Goal: Task Accomplishment & Management: Use online tool/utility

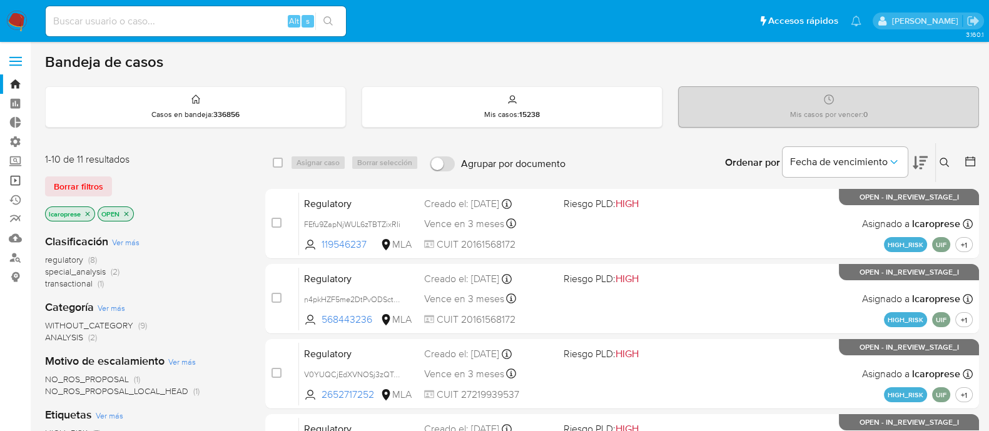
click at [16, 176] on link "Operaciones masivas" at bounding box center [74, 180] width 149 height 19
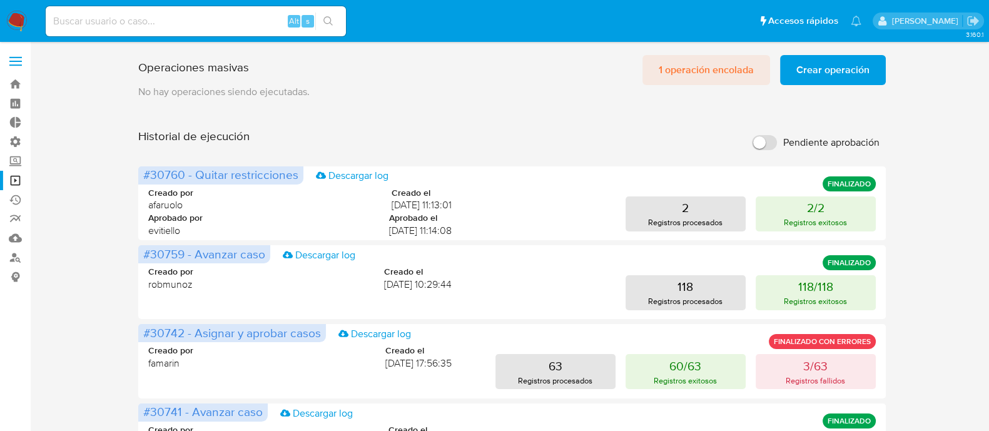
click at [687, 70] on span "1 operación encolada" at bounding box center [706, 70] width 95 height 28
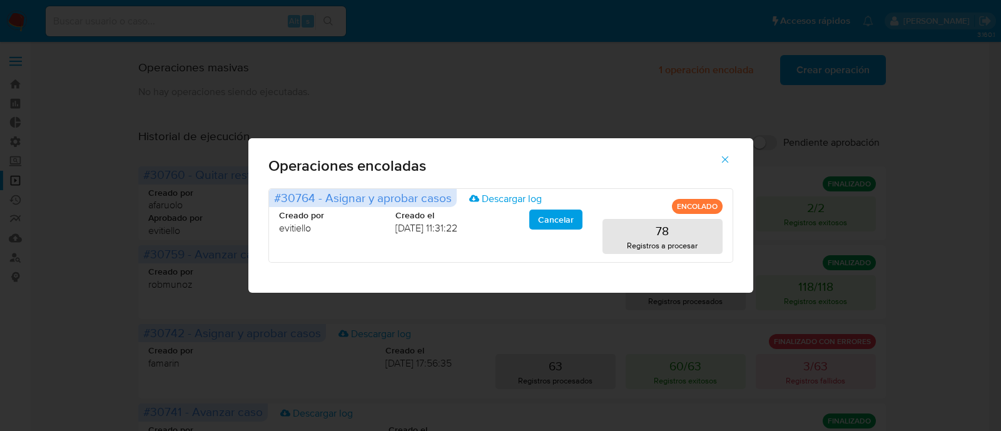
click at [725, 161] on icon "button" at bounding box center [724, 159] width 11 height 11
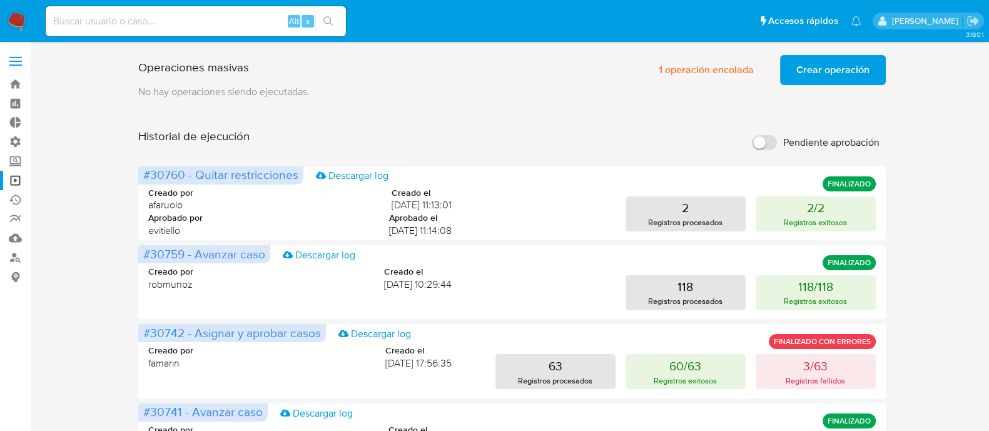
click at [857, 68] on span "Crear operación" at bounding box center [832, 70] width 73 height 28
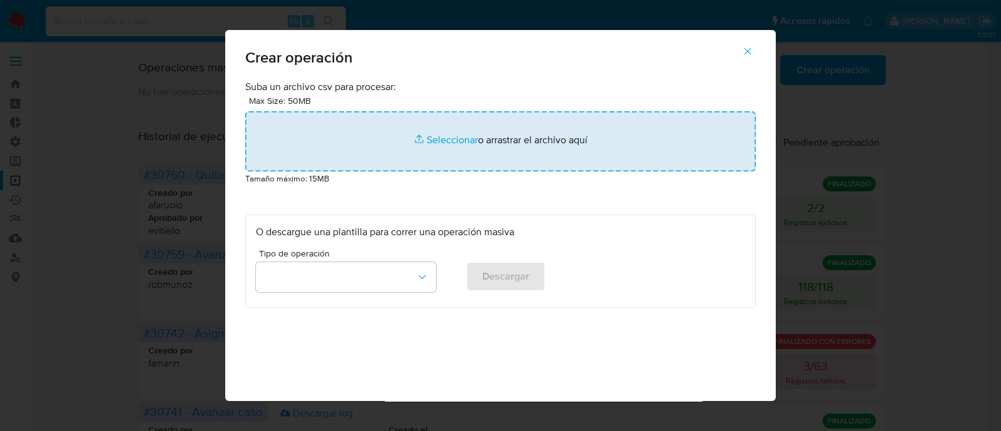
click at [439, 141] on input "file" at bounding box center [500, 141] width 511 height 60
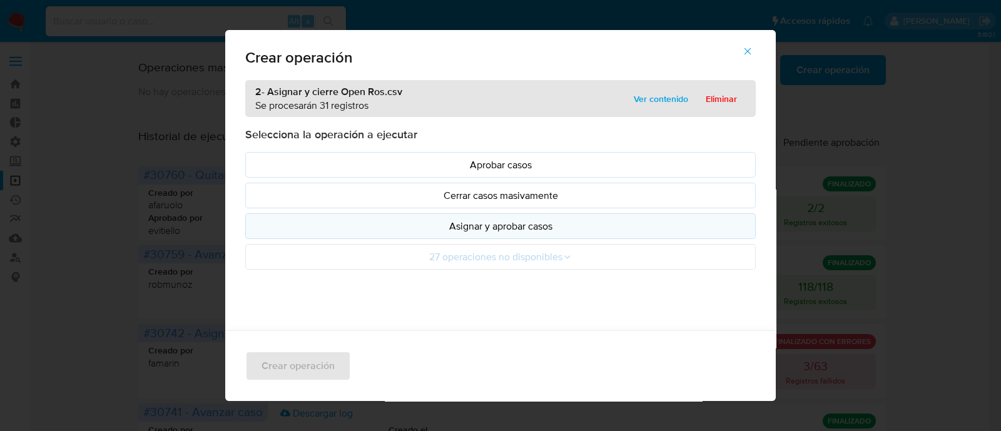
click at [497, 226] on p "Asignar y aprobar casos" at bounding box center [500, 226] width 489 height 14
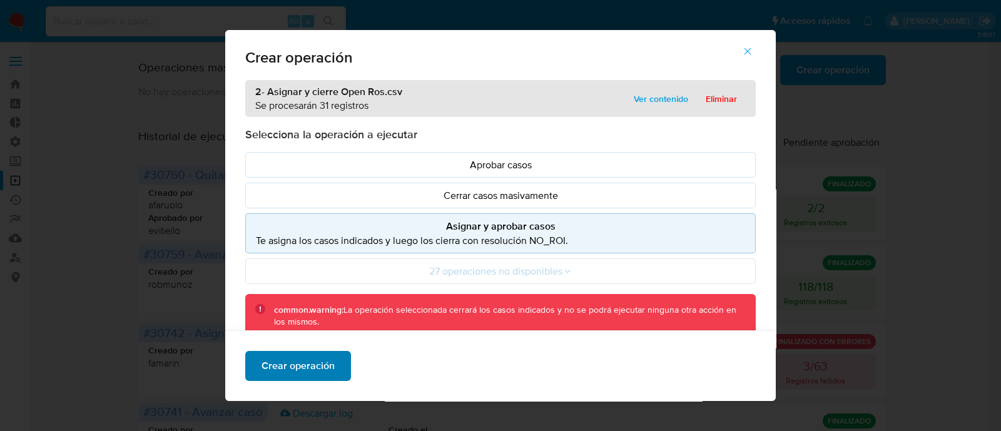
click at [303, 368] on span "Crear operación" at bounding box center [298, 366] width 73 height 28
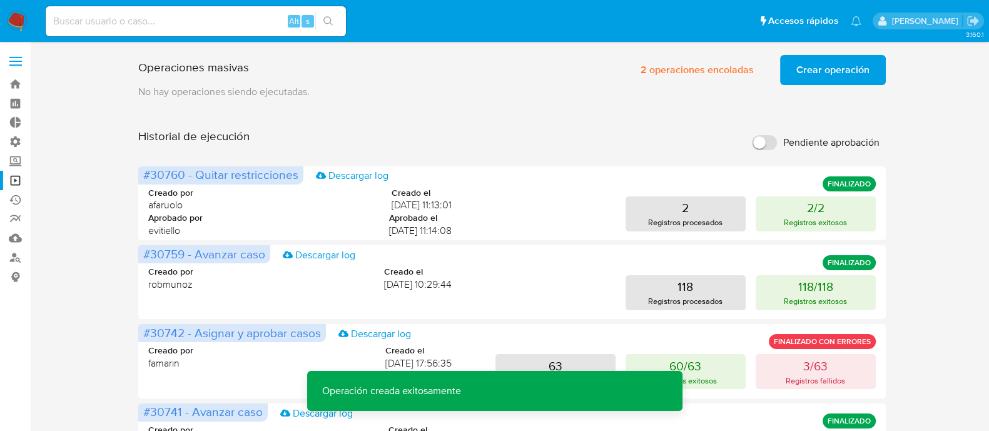
click at [826, 72] on span "Crear operación" at bounding box center [832, 70] width 73 height 28
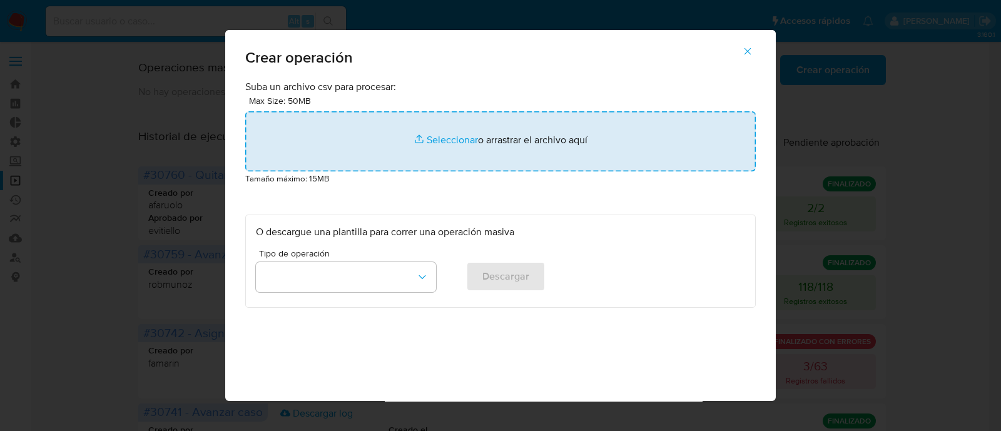
click at [448, 142] on input "file" at bounding box center [500, 141] width 511 height 60
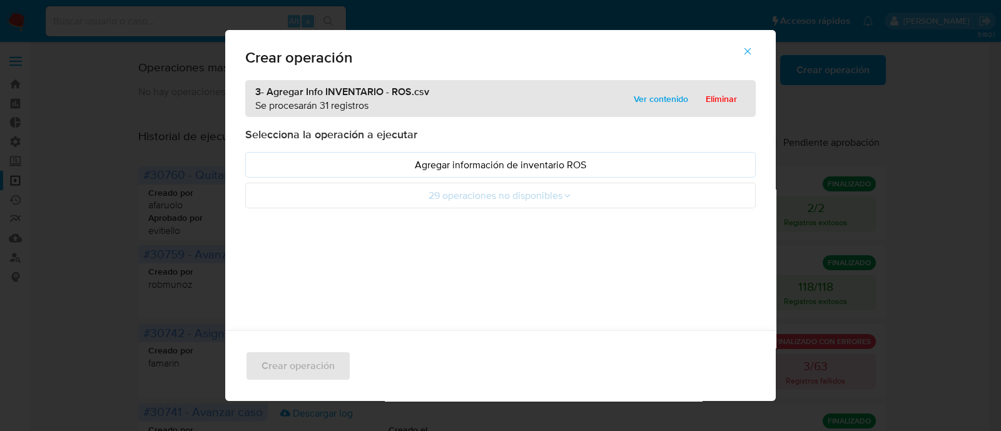
drag, startPoint x: 444, startPoint y: 167, endPoint x: 437, endPoint y: 192, distance: 26.0
click at [444, 167] on p "Agregar información de inventario ROS" at bounding box center [500, 165] width 489 height 14
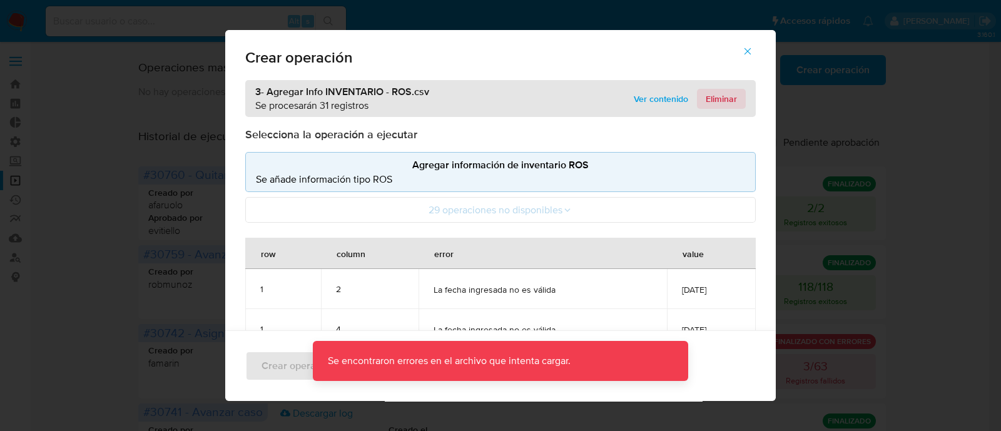
click at [716, 99] on span "Eliminar" at bounding box center [721, 99] width 31 height 18
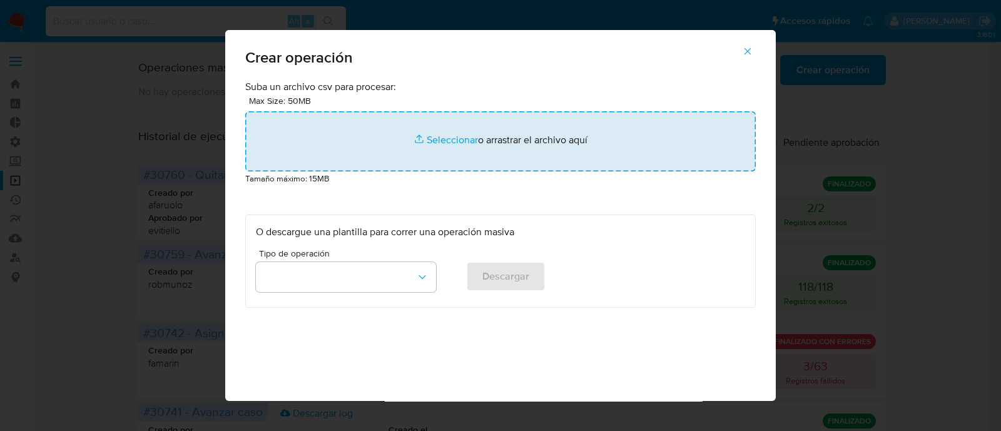
click at [441, 137] on input "file" at bounding box center [500, 141] width 511 height 60
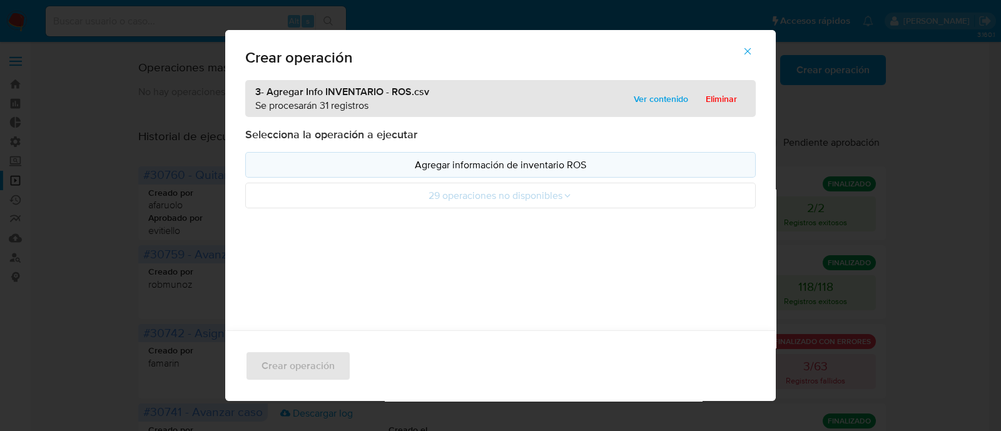
click at [494, 162] on p "Agregar información de inventario ROS" at bounding box center [500, 165] width 489 height 14
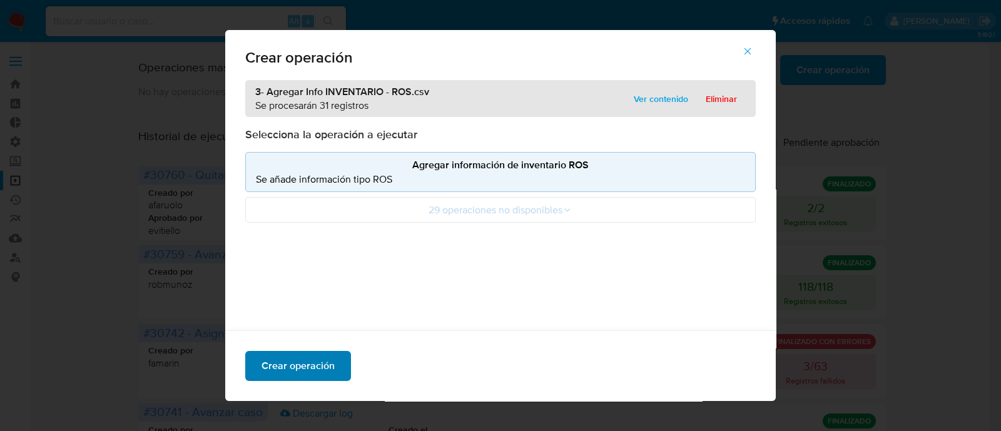
click at [300, 369] on span "Crear operación" at bounding box center [298, 366] width 73 height 28
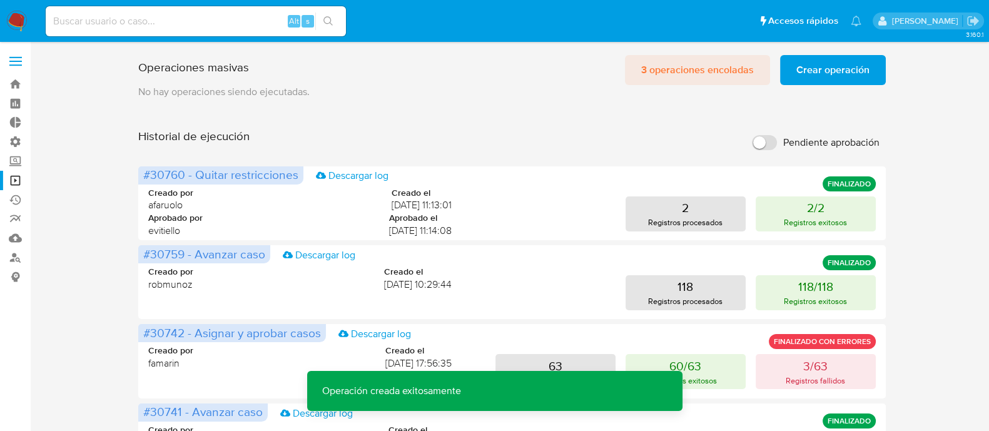
click at [700, 67] on span "3 operaciones encoladas" at bounding box center [697, 70] width 113 height 28
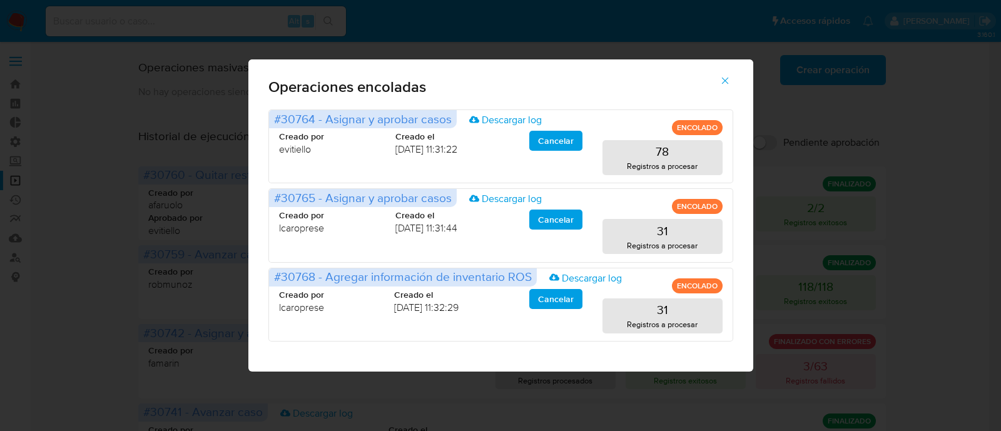
click at [725, 78] on icon "button" at bounding box center [724, 80] width 11 height 11
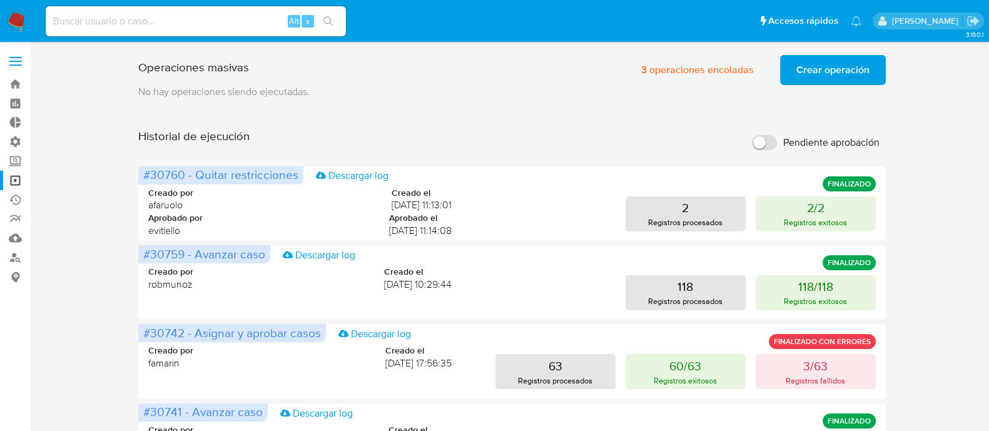
click at [807, 71] on span "Crear operación" at bounding box center [832, 70] width 73 height 28
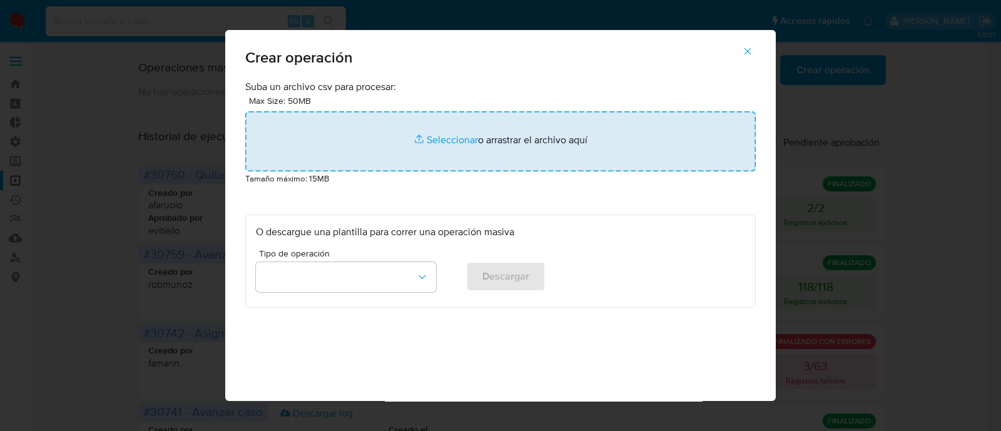
click at [437, 142] on input "file" at bounding box center [500, 141] width 511 height 60
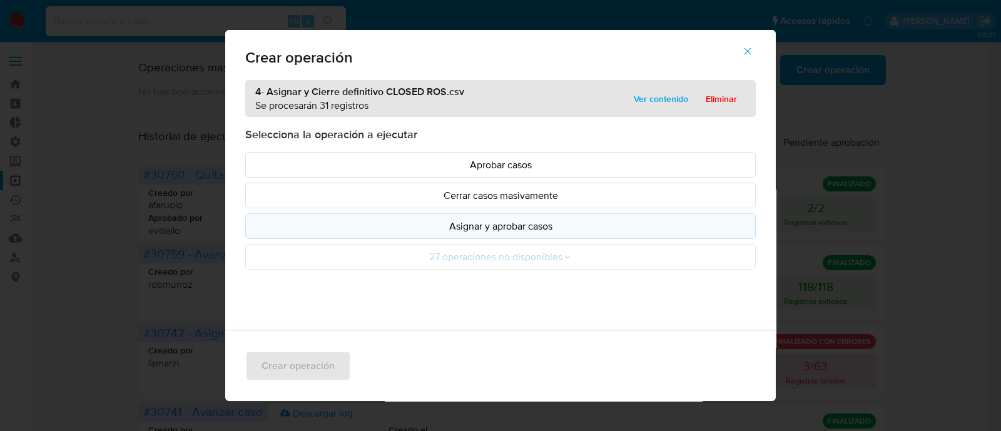
click at [469, 223] on p "Asignar y aprobar casos" at bounding box center [500, 226] width 489 height 14
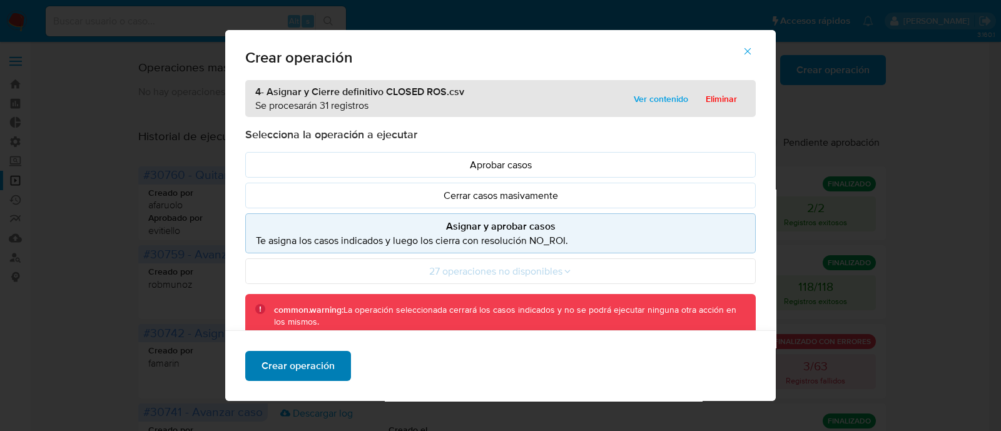
click at [310, 367] on span "Crear operación" at bounding box center [298, 366] width 73 height 28
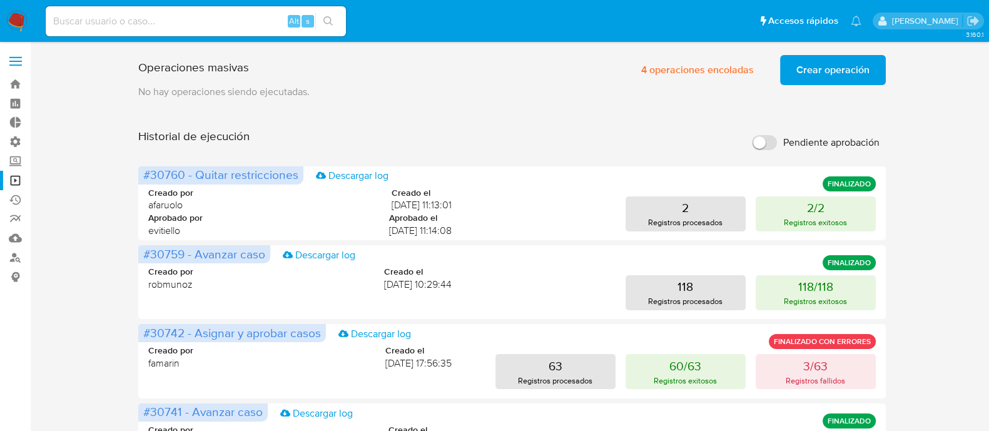
click at [694, 61] on span "4 operaciones encoladas" at bounding box center [697, 70] width 113 height 28
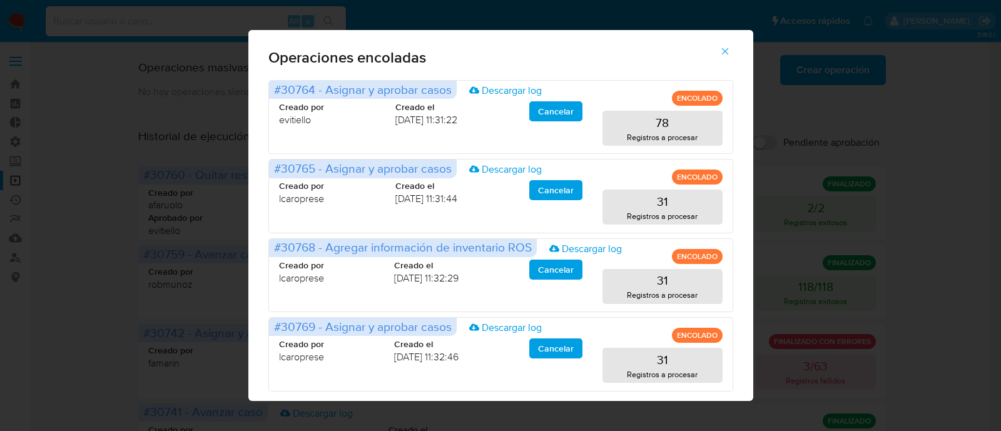
click at [731, 48] on icon "button" at bounding box center [724, 51] width 11 height 11
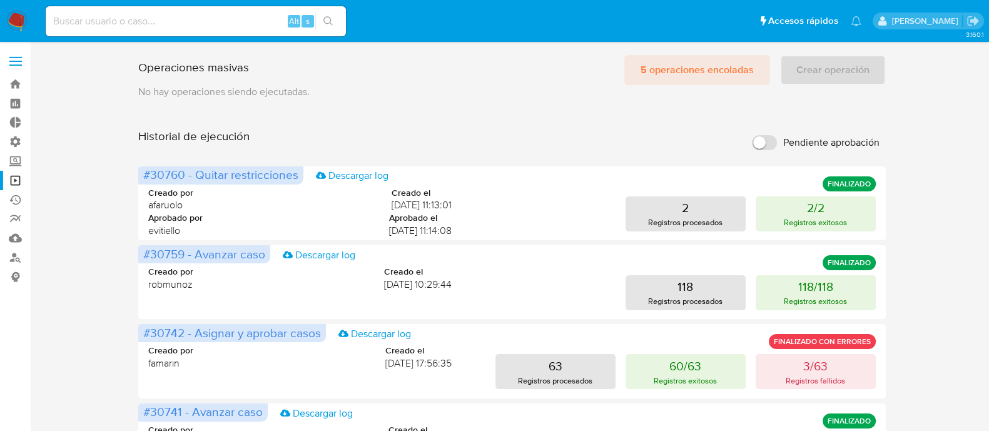
click at [683, 73] on span "5 operaciones encoladas" at bounding box center [697, 70] width 113 height 28
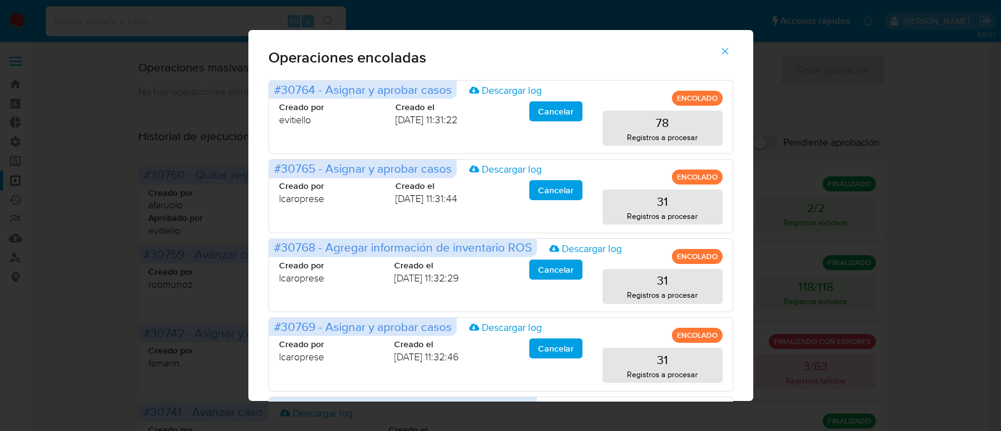
click at [726, 54] on icon "button" at bounding box center [724, 51] width 11 height 11
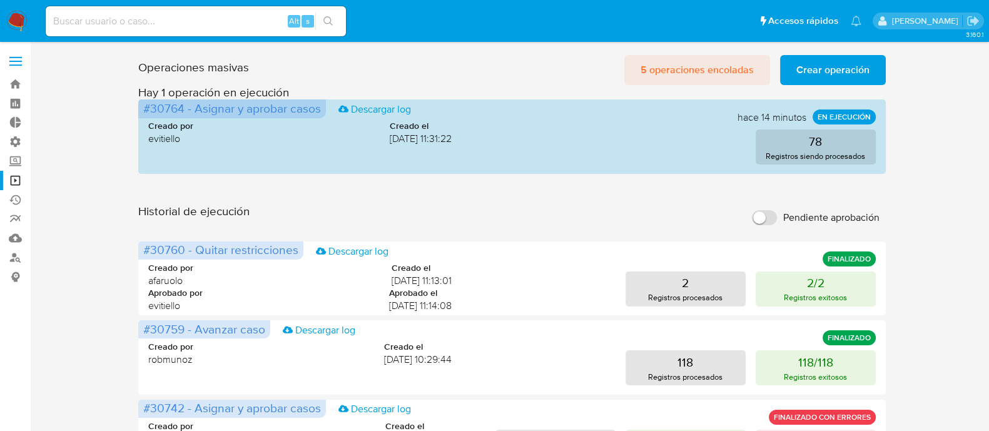
click at [699, 72] on span "5 operaciones encoladas" at bounding box center [697, 70] width 113 height 28
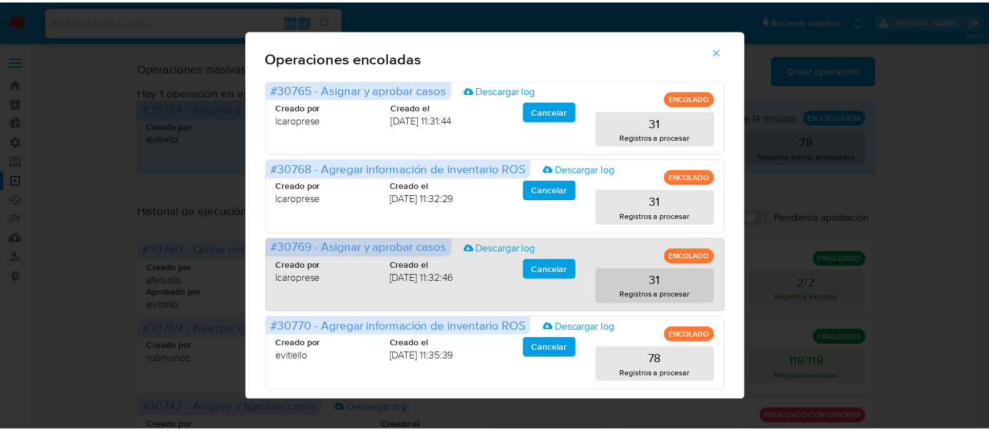
scroll to position [20, 0]
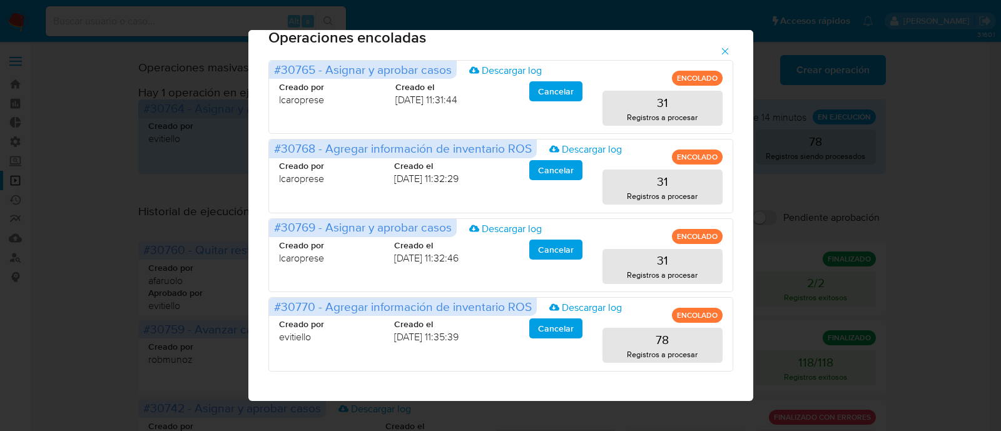
click at [731, 53] on icon "button" at bounding box center [724, 51] width 11 height 11
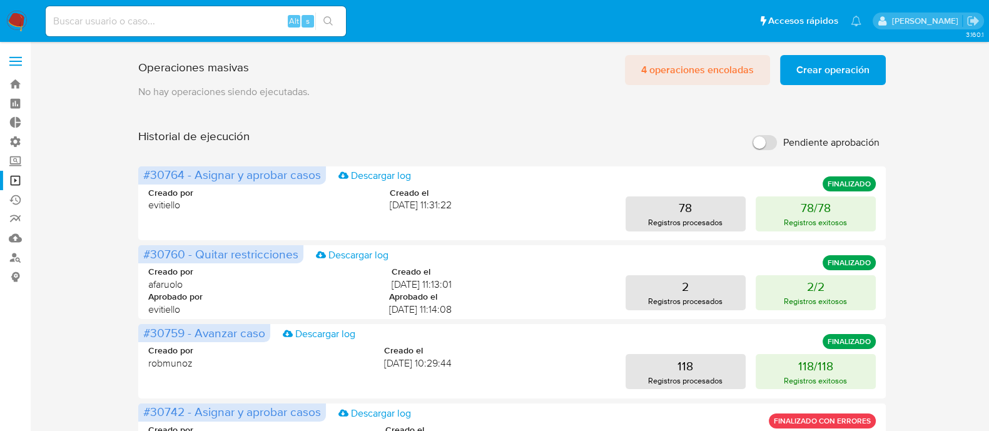
click at [698, 81] on span "4 operaciones encoladas" at bounding box center [697, 70] width 113 height 28
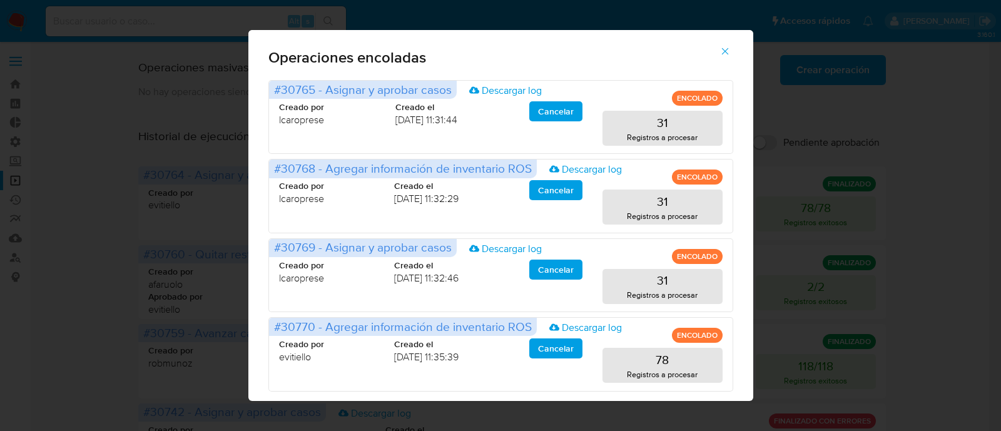
click at [731, 54] on icon "button" at bounding box center [724, 51] width 11 height 11
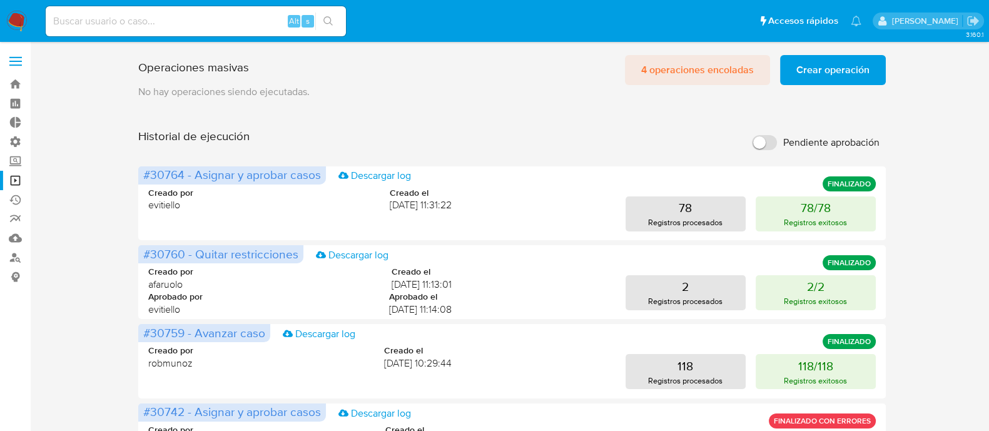
click at [669, 77] on span "4 operaciones encoladas" at bounding box center [697, 70] width 113 height 28
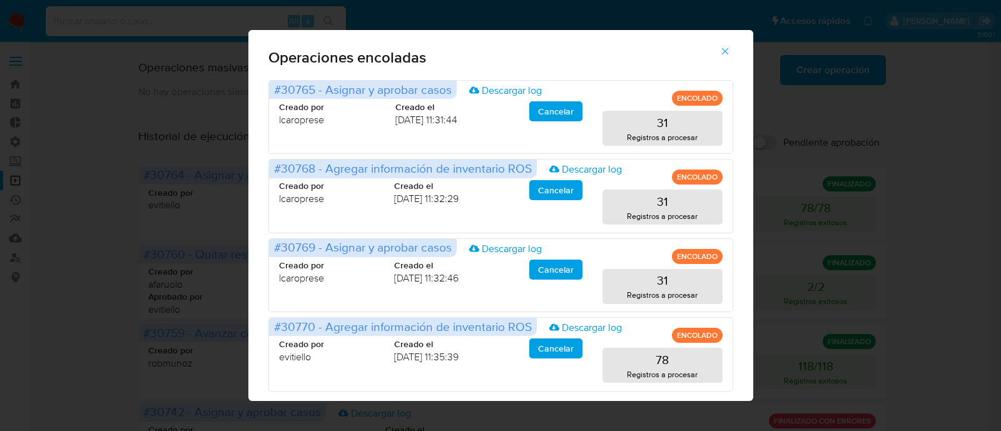
click at [731, 51] on icon "button" at bounding box center [724, 51] width 11 height 11
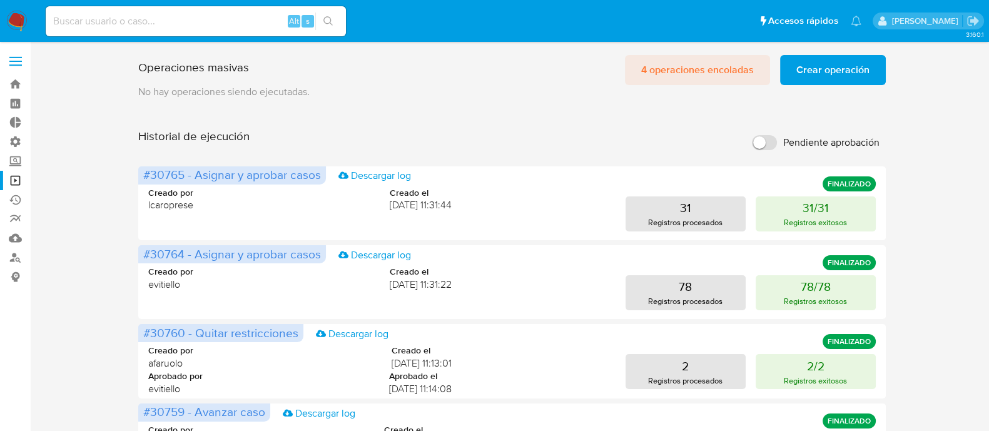
click at [719, 62] on span "4 operaciones encoladas" at bounding box center [697, 70] width 113 height 28
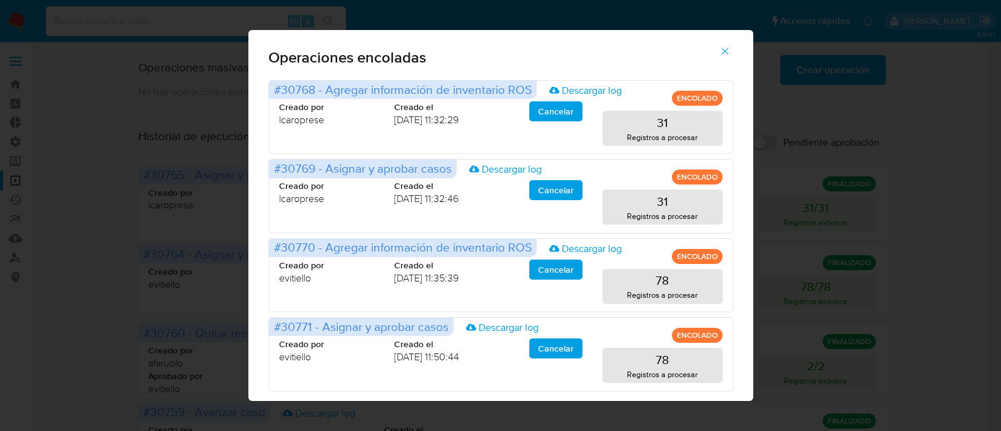
click at [731, 51] on icon "button" at bounding box center [724, 51] width 11 height 11
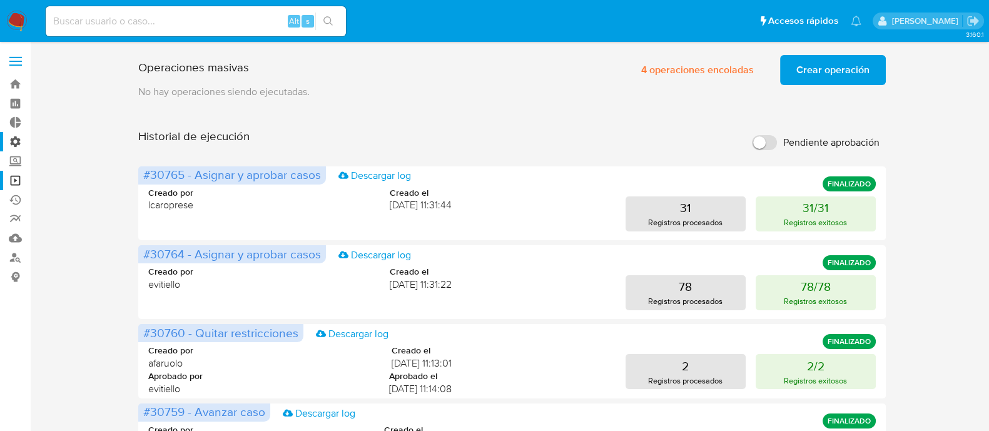
click at [18, 139] on label "Administración" at bounding box center [74, 141] width 149 height 19
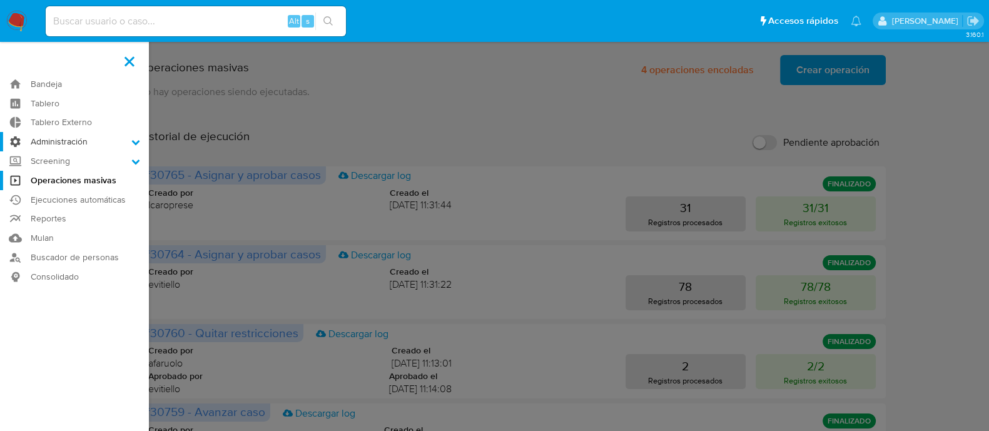
click at [0, 0] on input "Administración" at bounding box center [0, 0] width 0 height 0
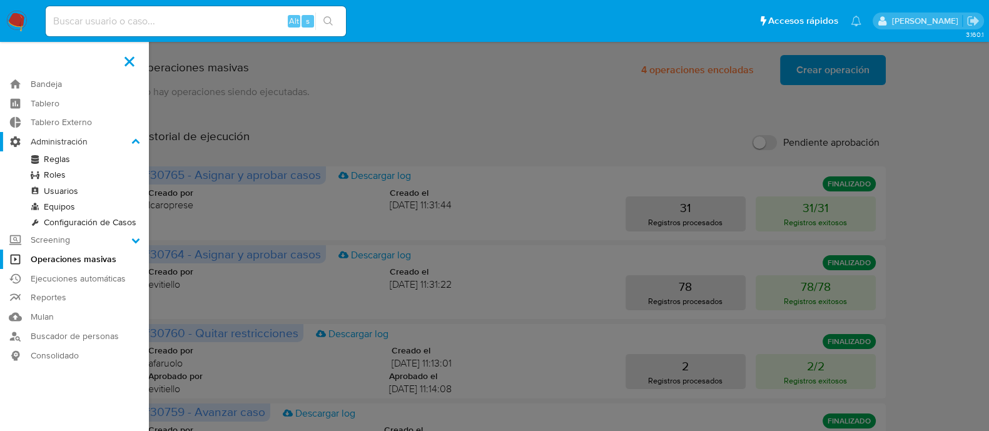
click at [16, 140] on label "Administración" at bounding box center [74, 141] width 149 height 19
click at [0, 0] on input "Administración" at bounding box center [0, 0] width 0 height 0
click at [139, 140] on icon at bounding box center [135, 142] width 9 height 9
click at [0, 0] on input "Administración" at bounding box center [0, 0] width 0 height 0
click at [49, 141] on label "Administración" at bounding box center [74, 141] width 149 height 19
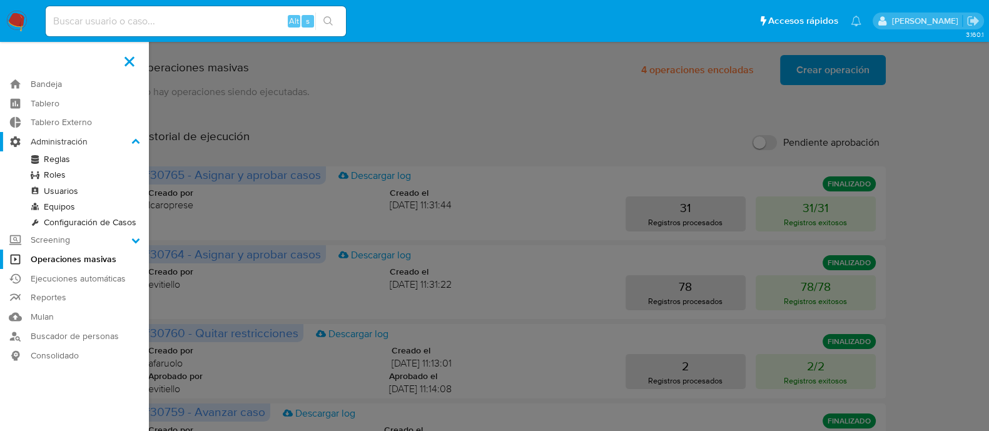
click at [0, 0] on input "Administración" at bounding box center [0, 0] width 0 height 0
click at [128, 243] on label "Screening" at bounding box center [74, 239] width 149 height 19
click at [0, 0] on input "Screening" at bounding box center [0, 0] width 0 height 0
click at [47, 228] on link "Watchlist" at bounding box center [74, 226] width 149 height 16
